Goal: Transaction & Acquisition: Purchase product/service

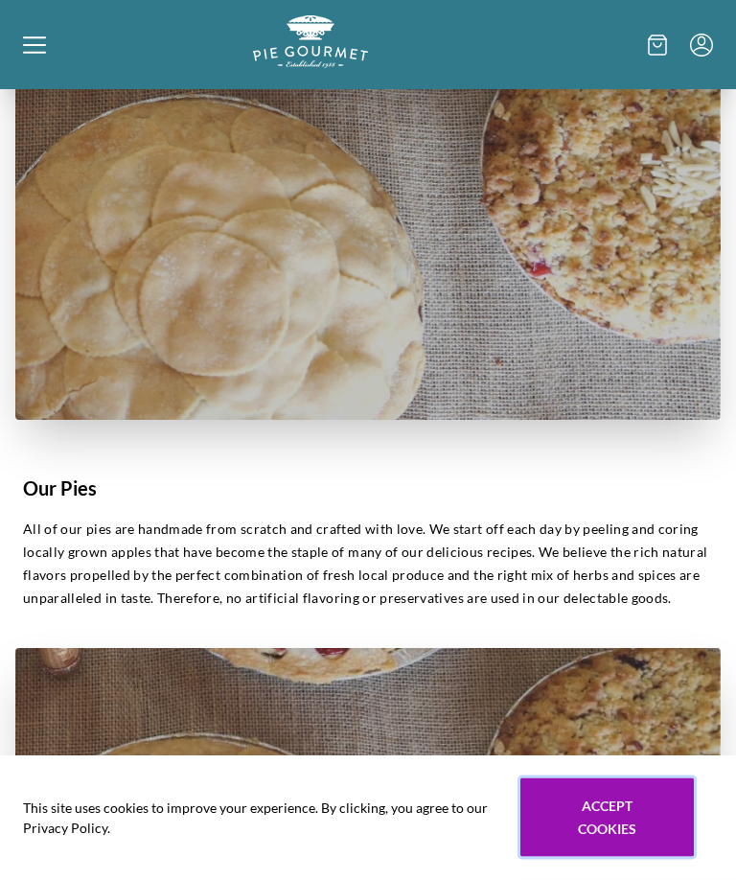
click at [633, 857] on button "Accept cookies" at bounding box center [606, 817] width 173 height 79
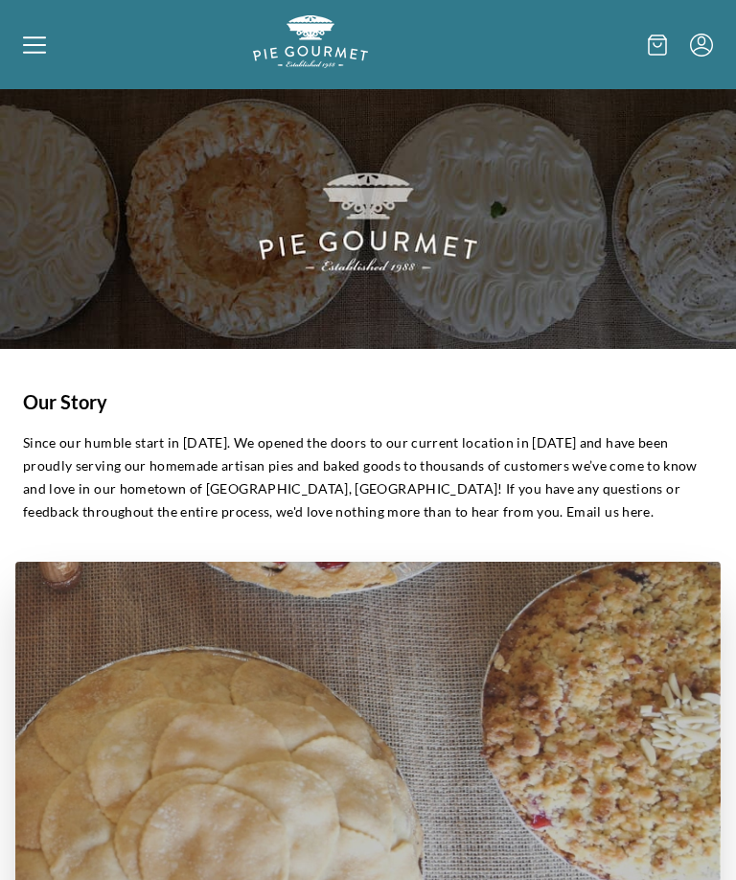
click at [41, 48] on icon at bounding box center [34, 45] width 23 height 23
click at [41, 37] on div "Home Shop" at bounding box center [368, 440] width 736 height 880
click at [47, 53] on div at bounding box center [138, 44] width 230 height 58
click at [45, 37] on div "Home Shop" at bounding box center [368, 440] width 736 height 880
click at [48, 47] on div at bounding box center [138, 44] width 230 height 58
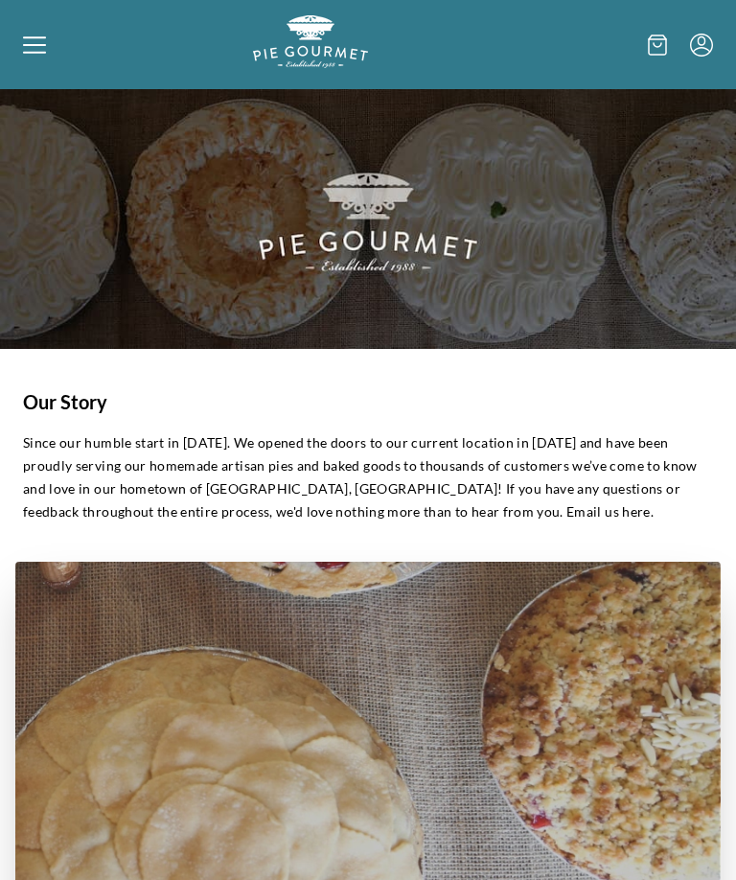
click at [48, 50] on div "Home Shop" at bounding box center [368, 440] width 736 height 880
click at [656, 55] on icon at bounding box center [657, 44] width 17 height 19
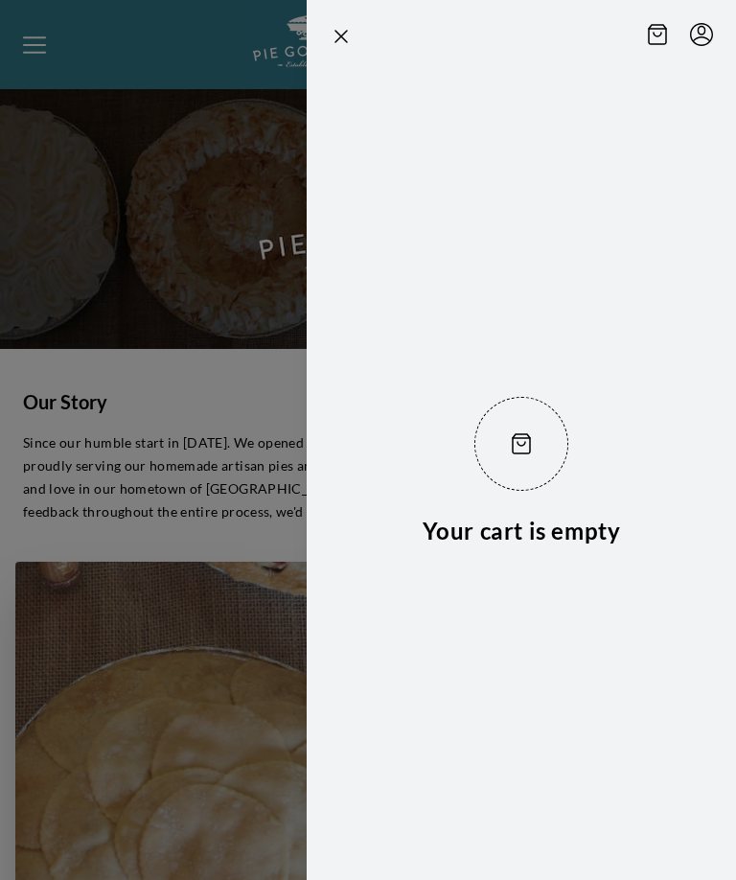
click at [351, 42] on icon "Close panel" at bounding box center [341, 36] width 23 height 23
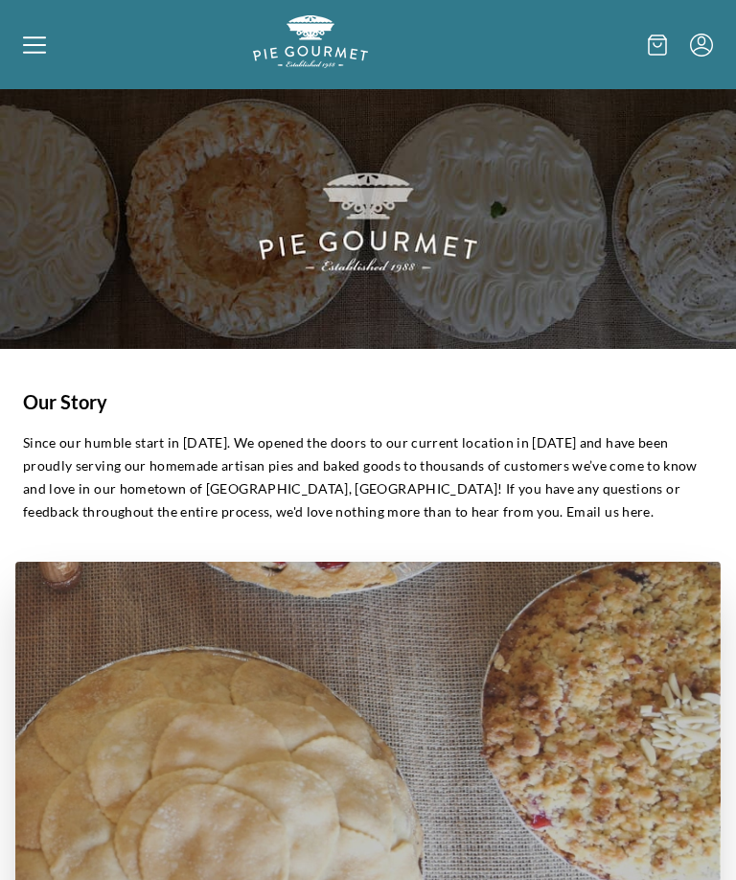
click at [44, 48] on icon at bounding box center [34, 45] width 23 height 23
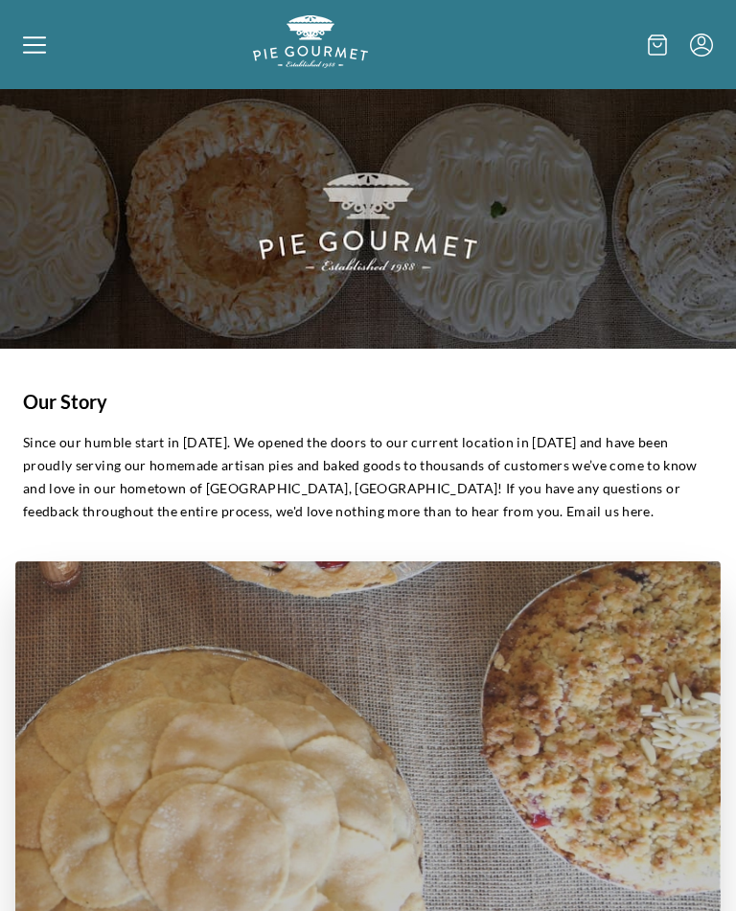
click at [310, 51] on img "Logo" at bounding box center [310, 41] width 115 height 53
click at [35, 47] on icon at bounding box center [34, 45] width 23 height 23
click at [42, 49] on div "Home Shop" at bounding box center [368, 455] width 736 height 911
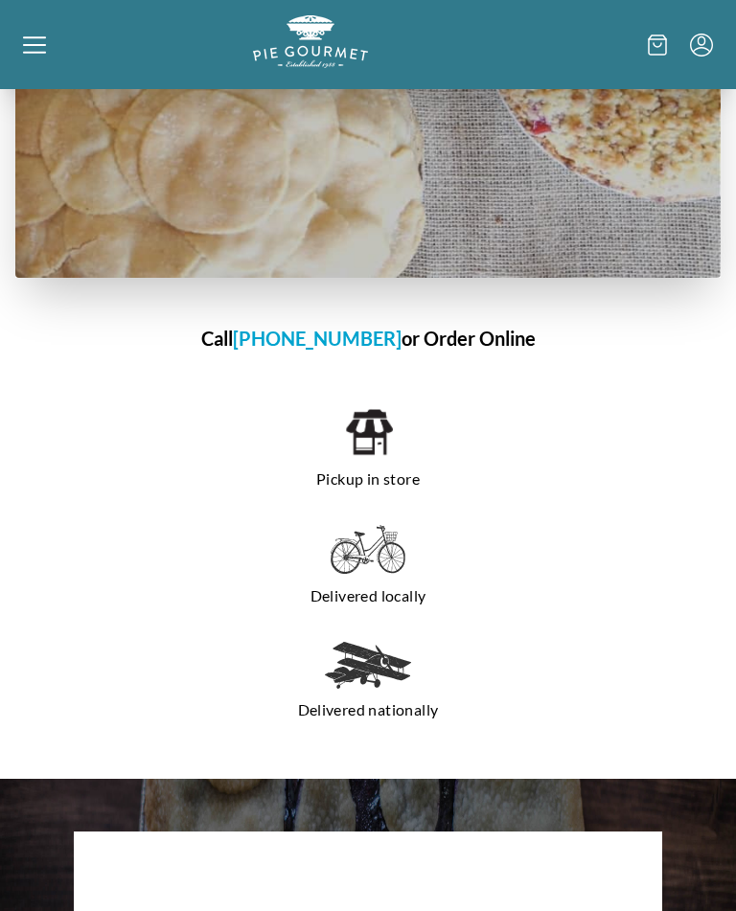
scroll to position [1332, 0]
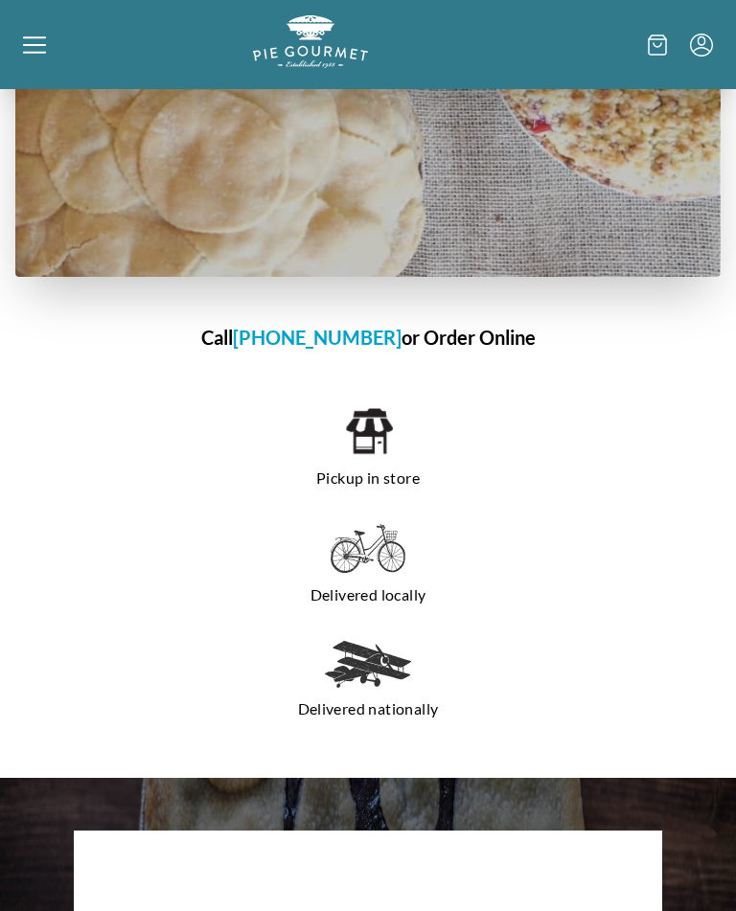
click at [456, 345] on h1 "Call 703-281-7437 or Order Online" at bounding box center [367, 338] width 705 height 29
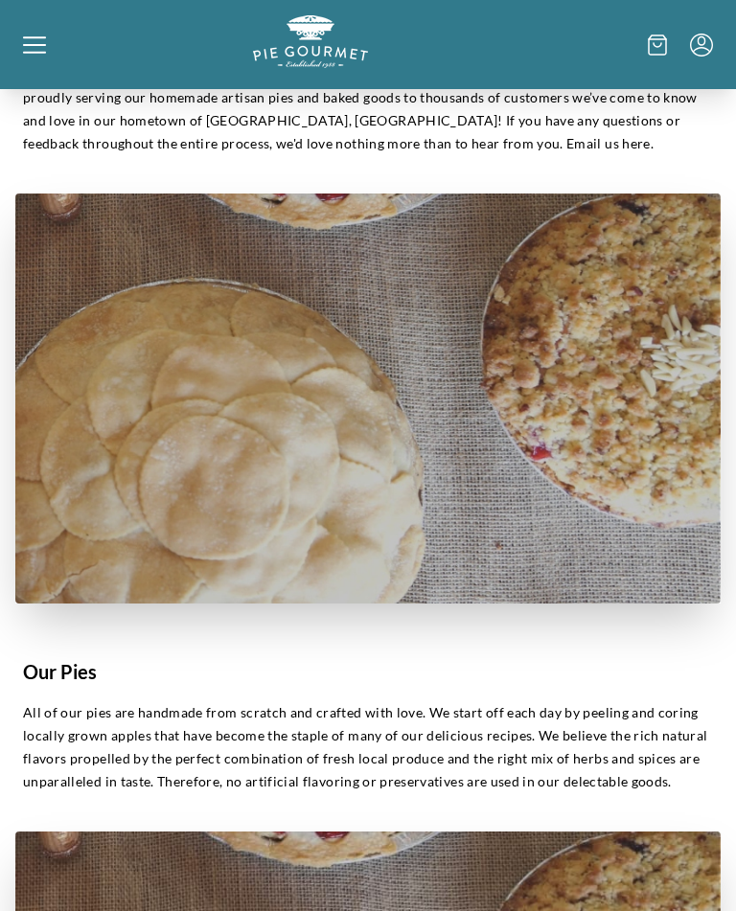
scroll to position [367, 0]
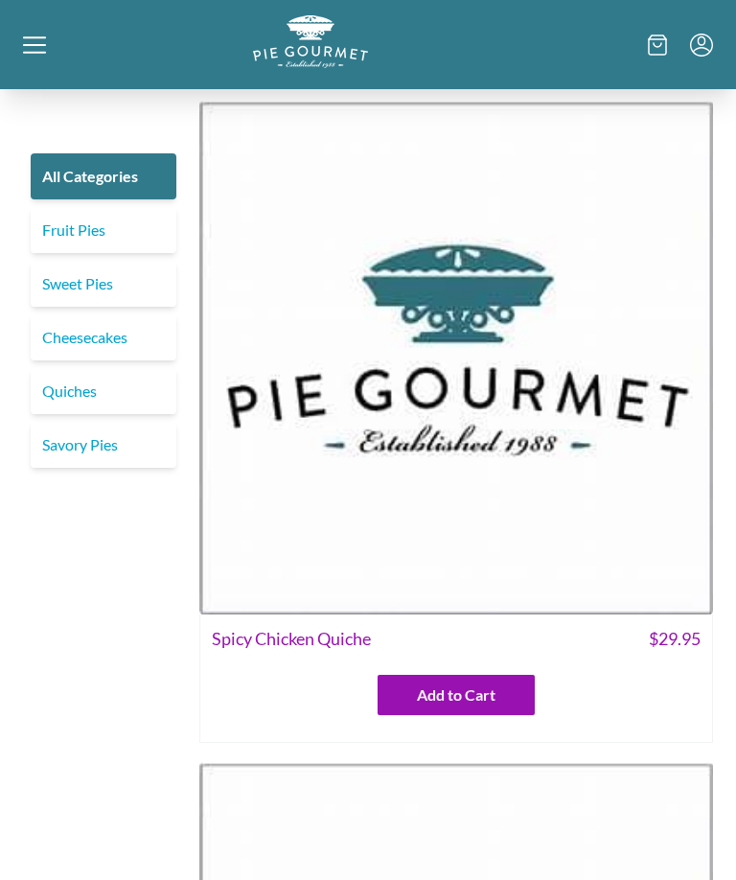
click at [97, 384] on link "Quiches" at bounding box center [104, 391] width 146 height 46
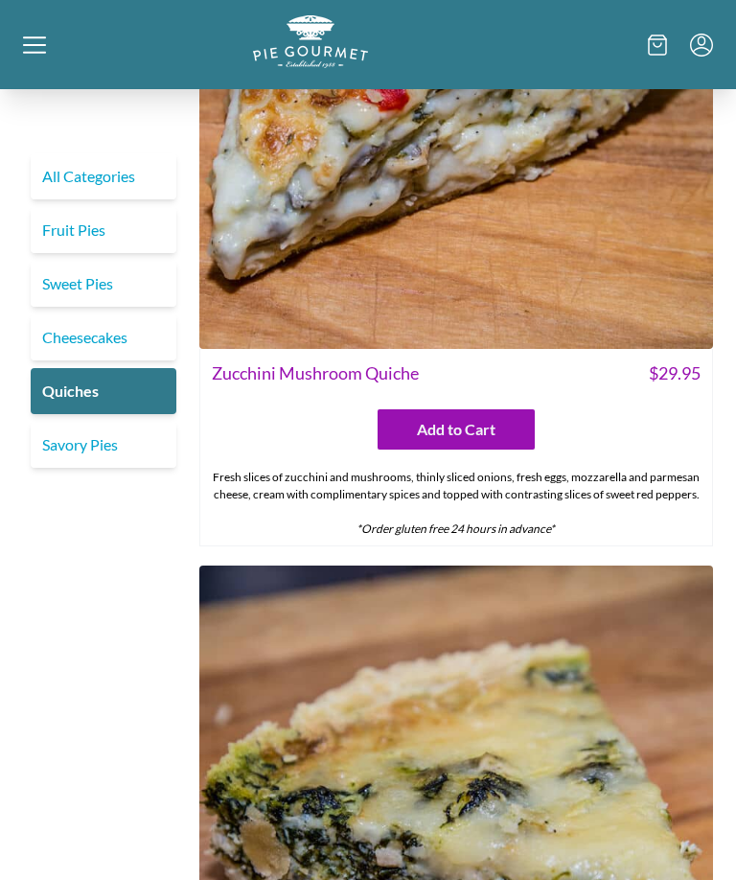
scroll to position [1591, 0]
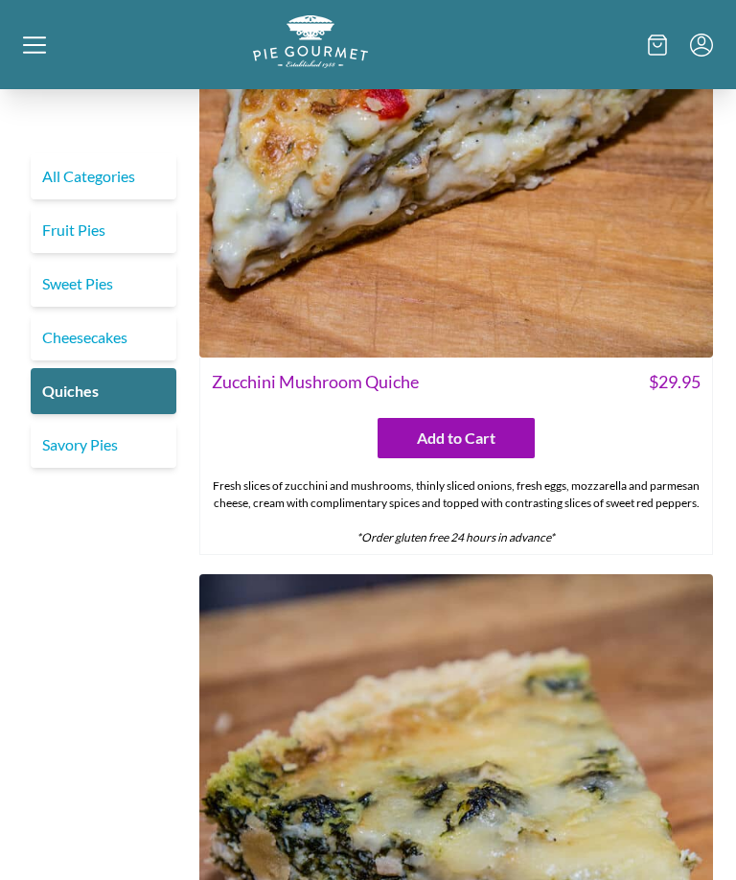
click at [355, 380] on span "Zucchini Mushroom Quiche" at bounding box center [315, 382] width 207 height 26
click at [309, 380] on span "Zucchini Mushroom Quiche" at bounding box center [315, 382] width 207 height 26
click at [338, 382] on span "Zucchini Mushroom Quiche" at bounding box center [315, 382] width 207 height 26
click at [364, 396] on div "Zucchini Mushroom Quiche $ 29.95" at bounding box center [456, 379] width 512 height 45
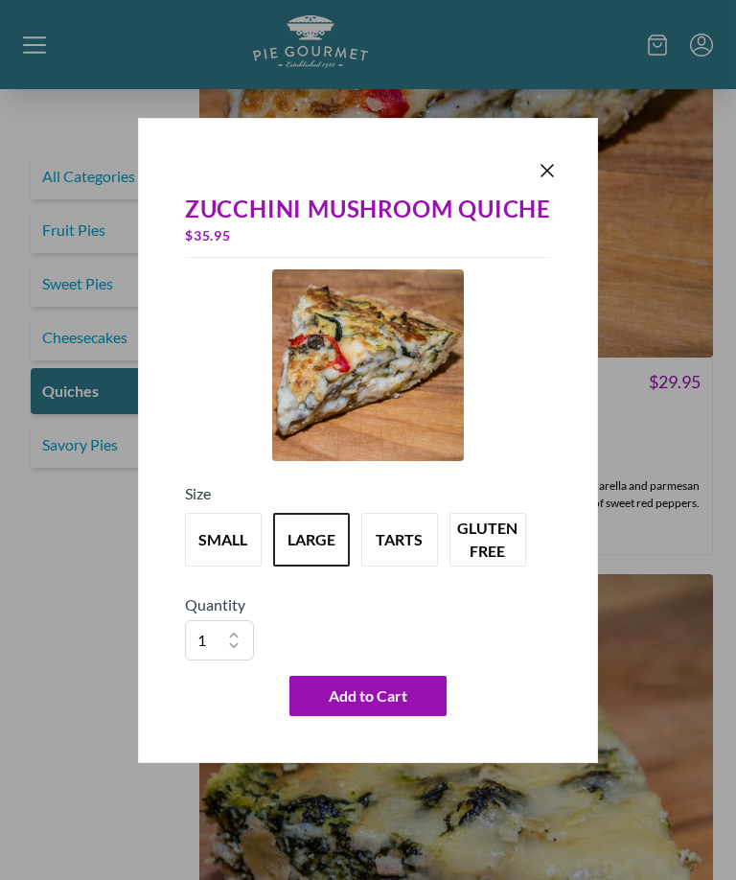
click at [554, 168] on icon "Close panel" at bounding box center [547, 170] width 23 height 23
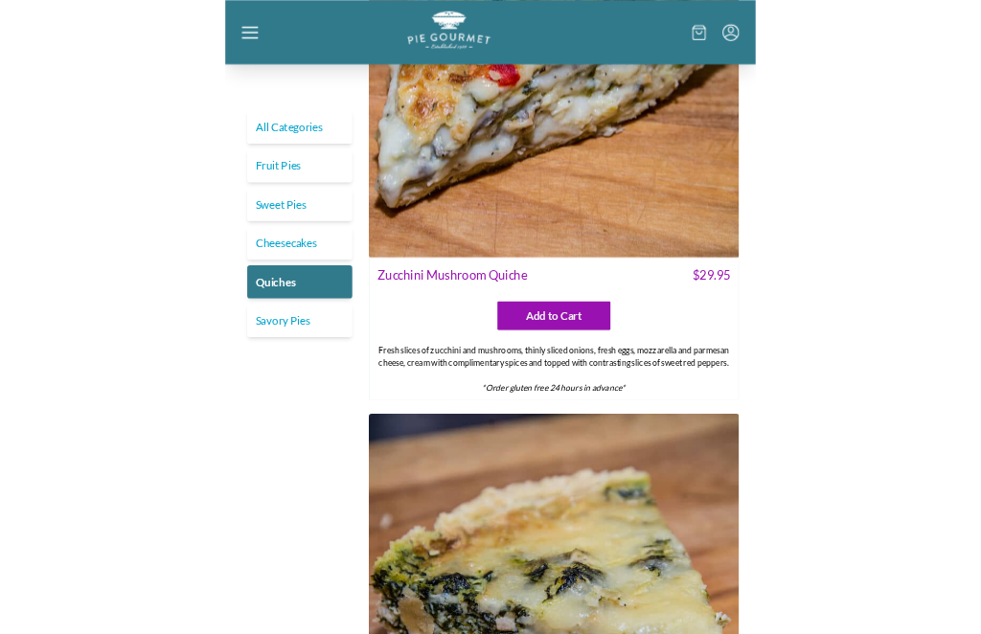
scroll to position [124, 0]
